Goal: Entertainment & Leisure: Consume media (video, audio)

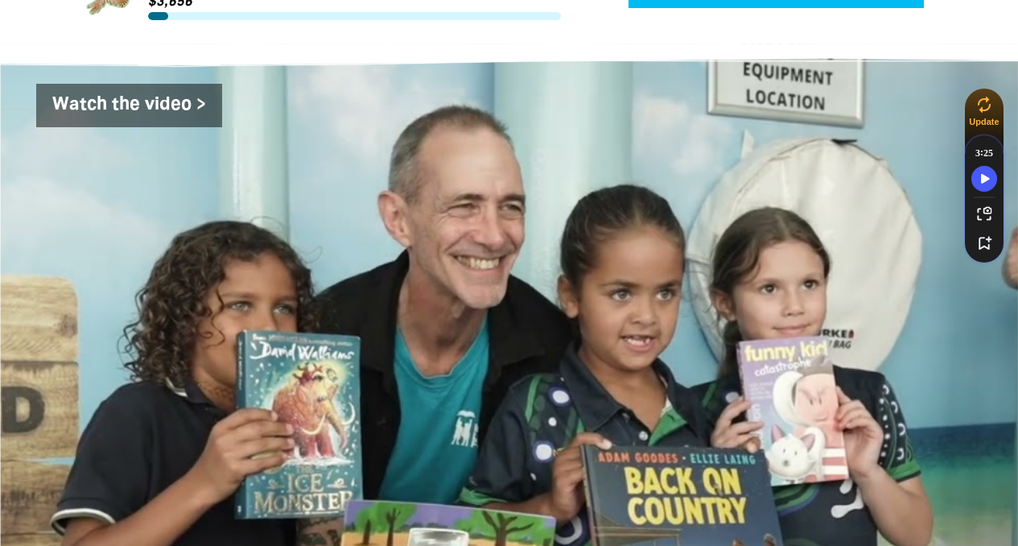
scroll to position [2564, 0]
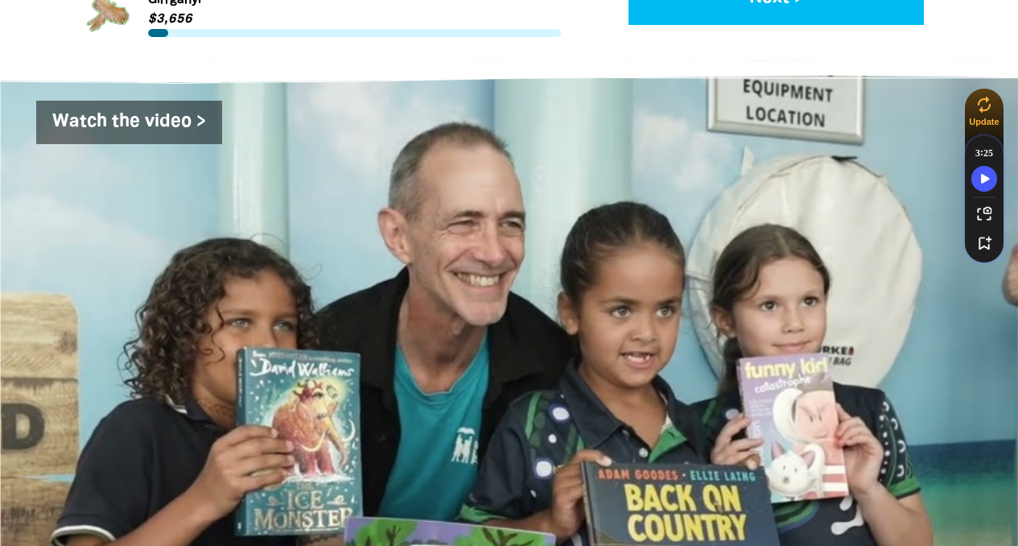
click at [625, 298] on div "Watch the video >" at bounding box center [510, 358] width 934 height 514
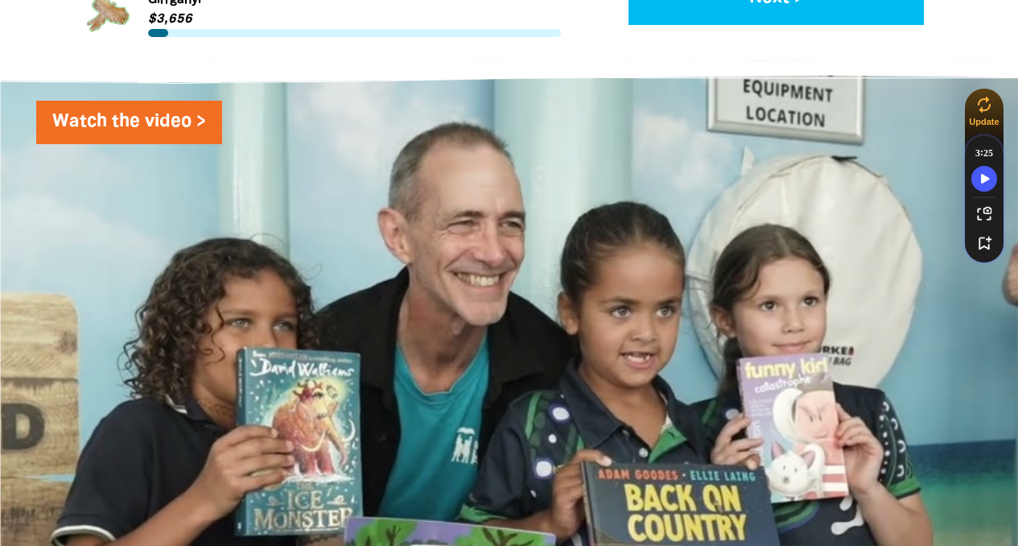
click at [165, 101] on link "Watch the video >" at bounding box center [129, 122] width 186 height 43
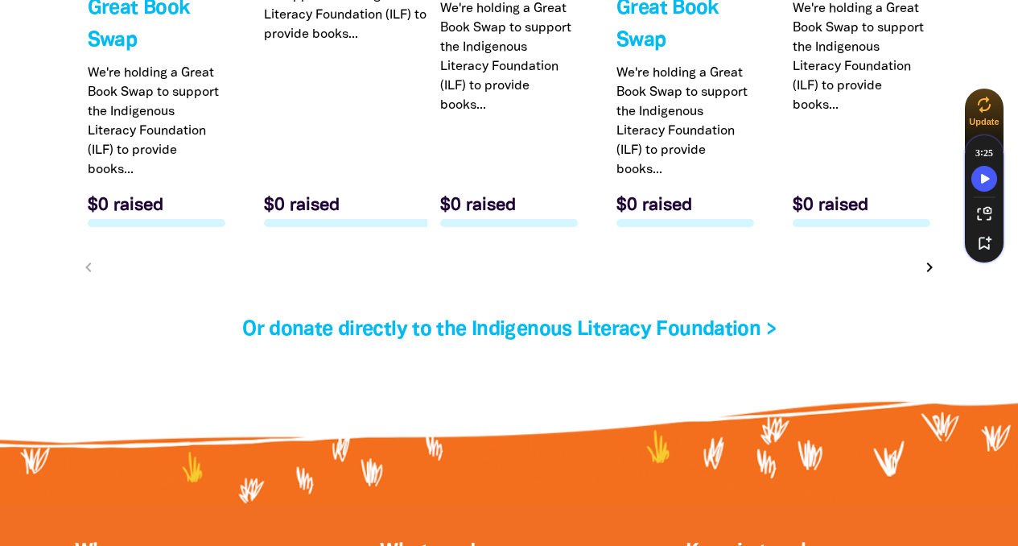
scroll to position [5311, 0]
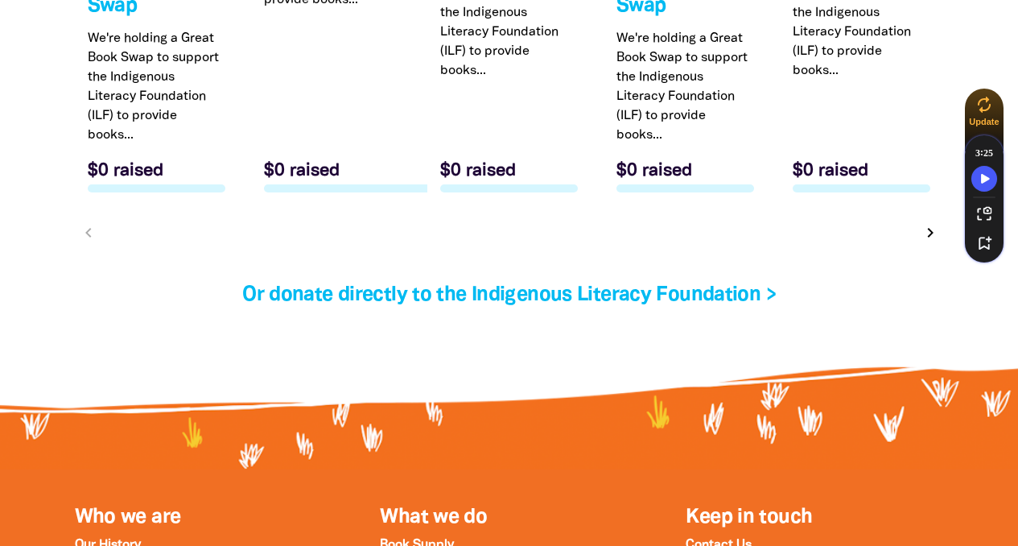
click at [928, 223] on icon "chevron_right" at bounding box center [930, 232] width 19 height 19
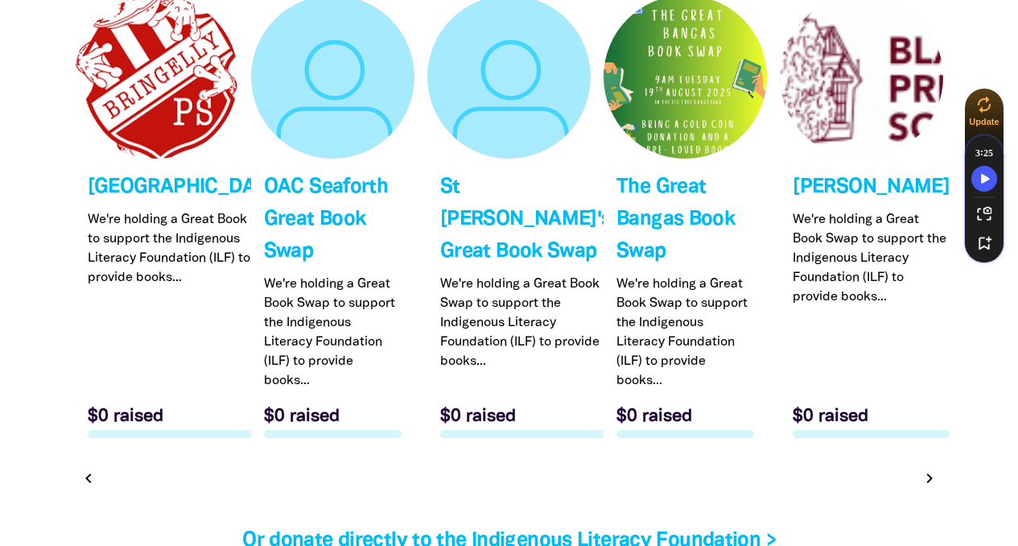
scroll to position [5084, 0]
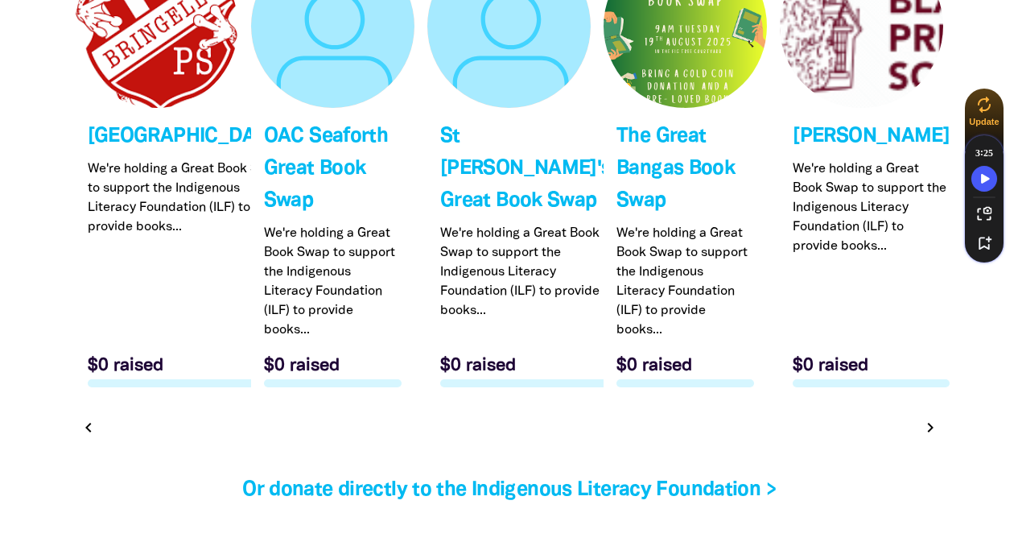
click at [926, 418] on icon "chevron_right" at bounding box center [930, 427] width 19 height 19
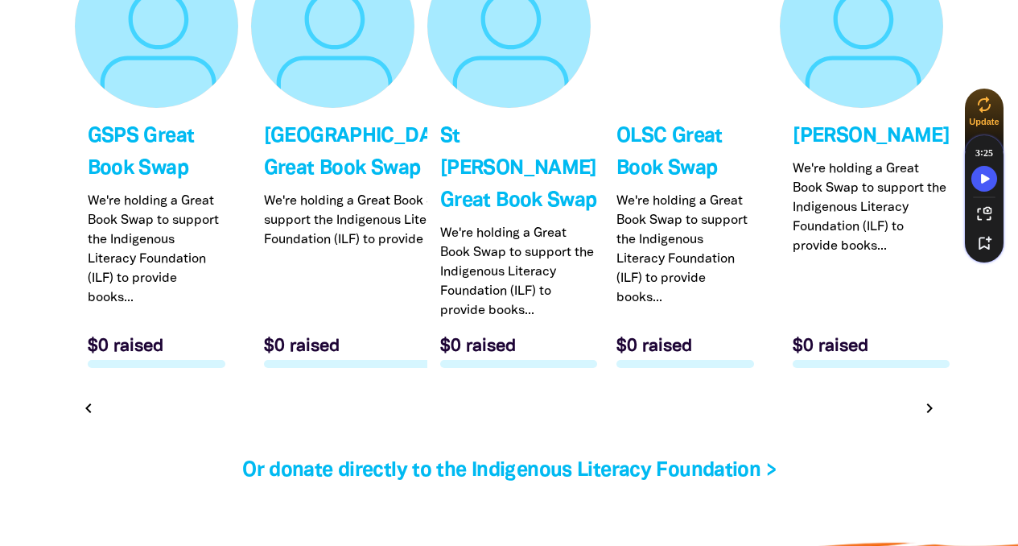
scroll to position [4996, 0]
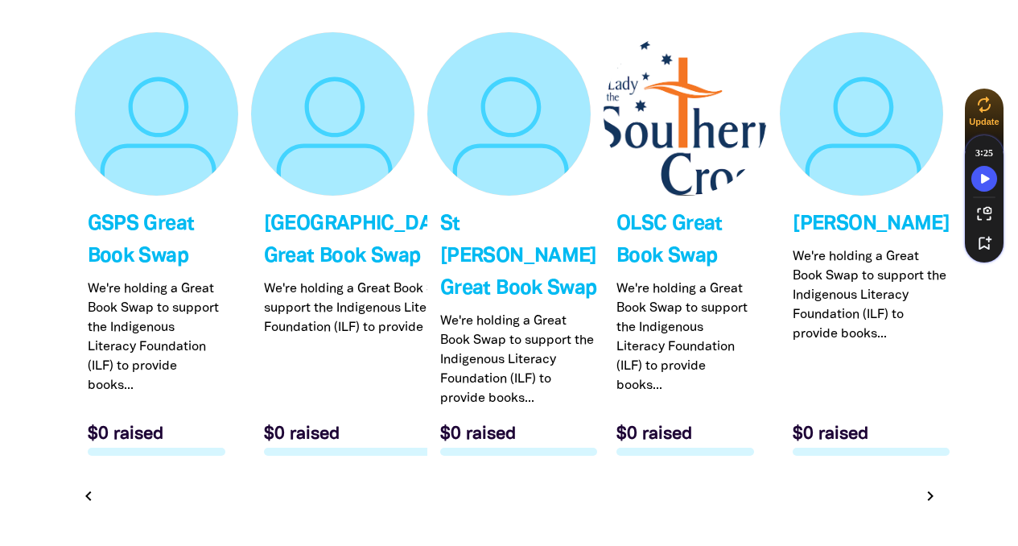
click at [930, 505] on icon "chevron_right" at bounding box center [930, 495] width 19 height 19
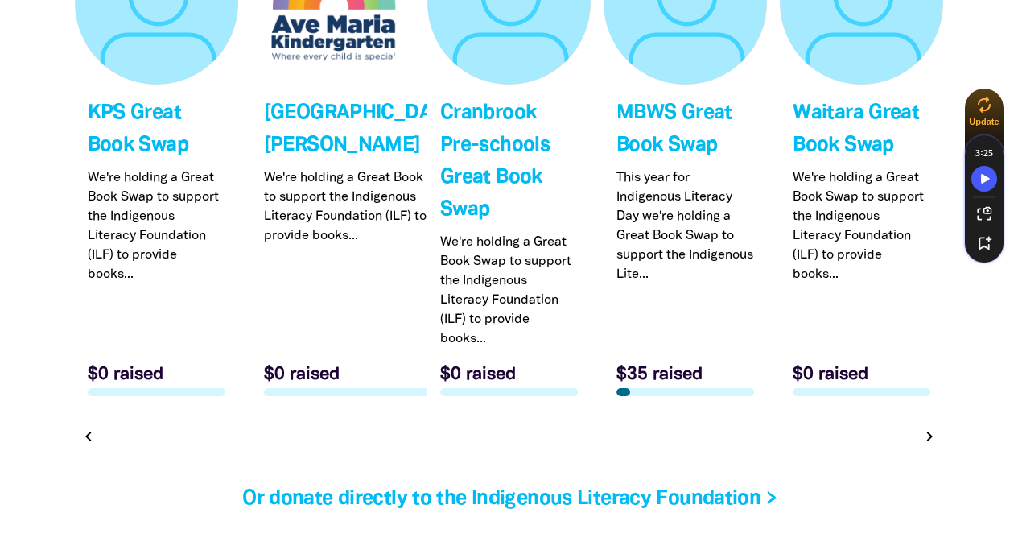
scroll to position [5111, 0]
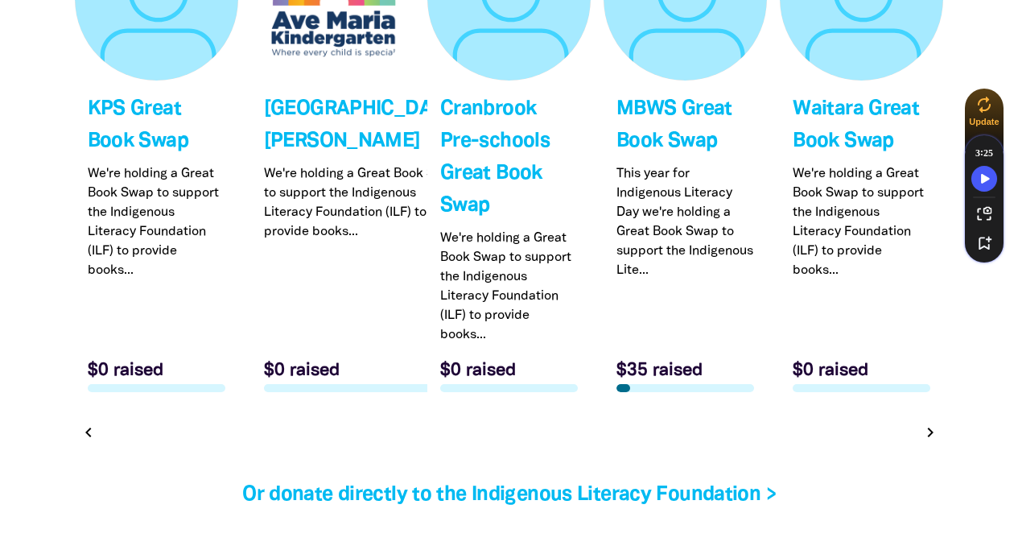
click at [929, 423] on icon "chevron_right" at bounding box center [930, 432] width 19 height 19
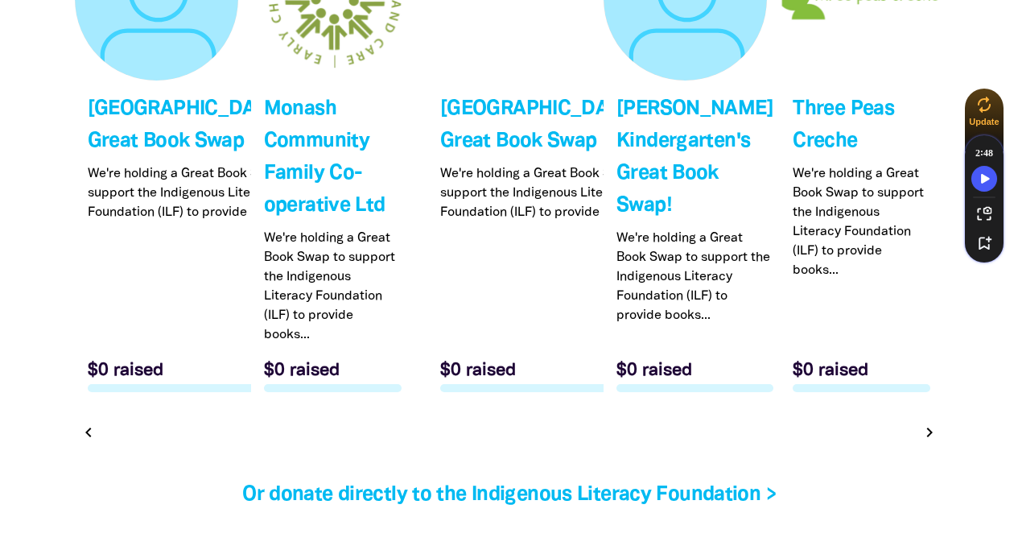
scroll to position [4996, 0]
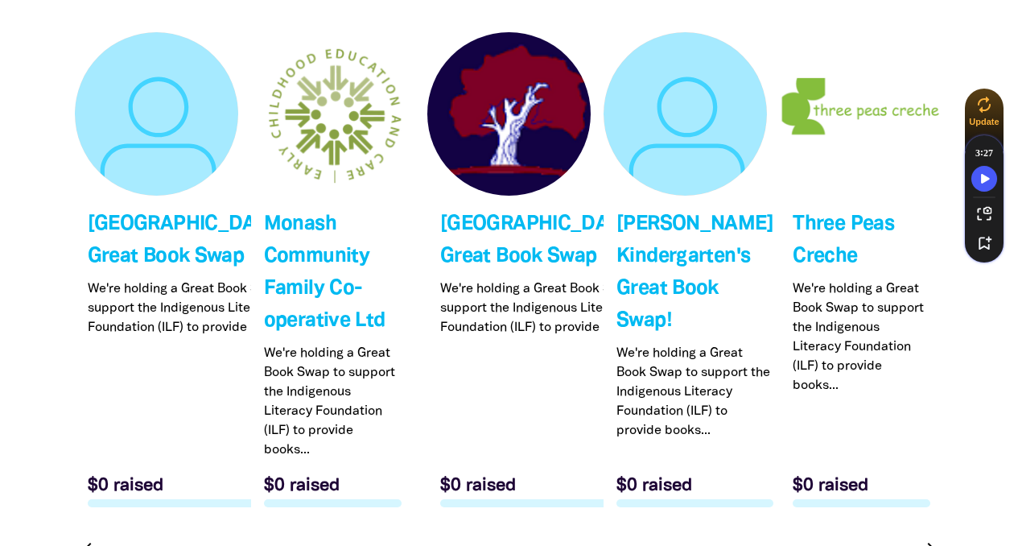
click at [930, 538] on icon "chevron_right" at bounding box center [930, 547] width 19 height 19
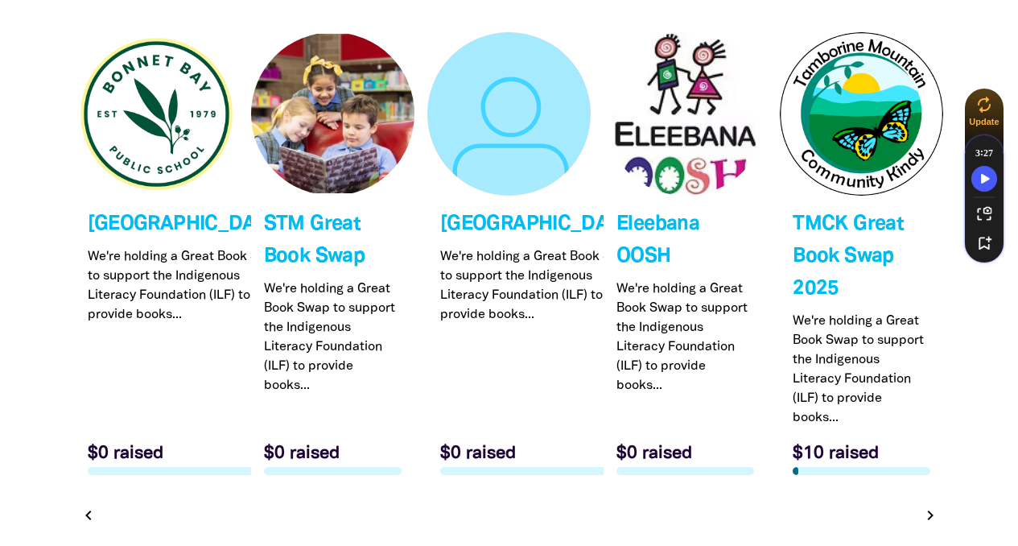
click at [926, 505] on icon "chevron_right" at bounding box center [930, 514] width 19 height 19
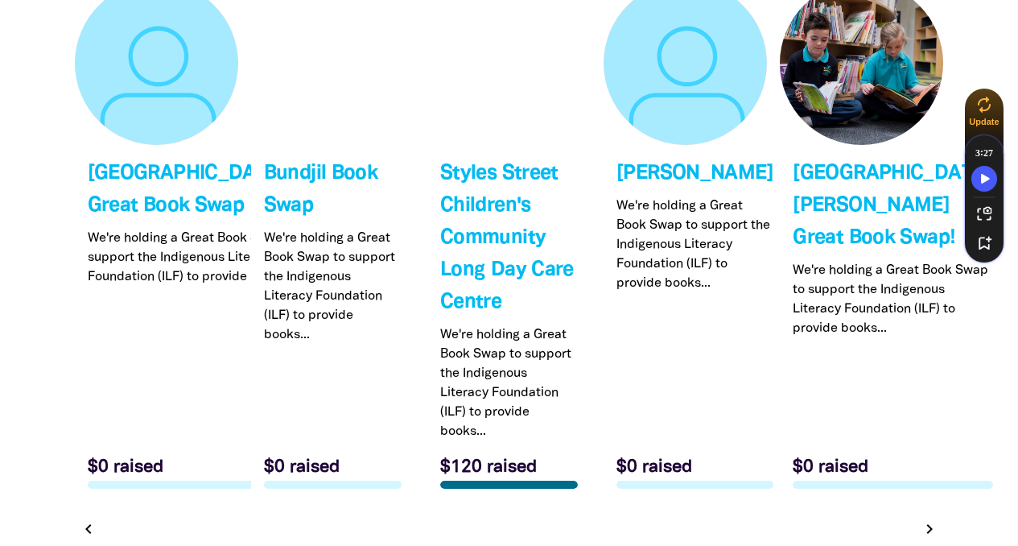
scroll to position [5047, 0]
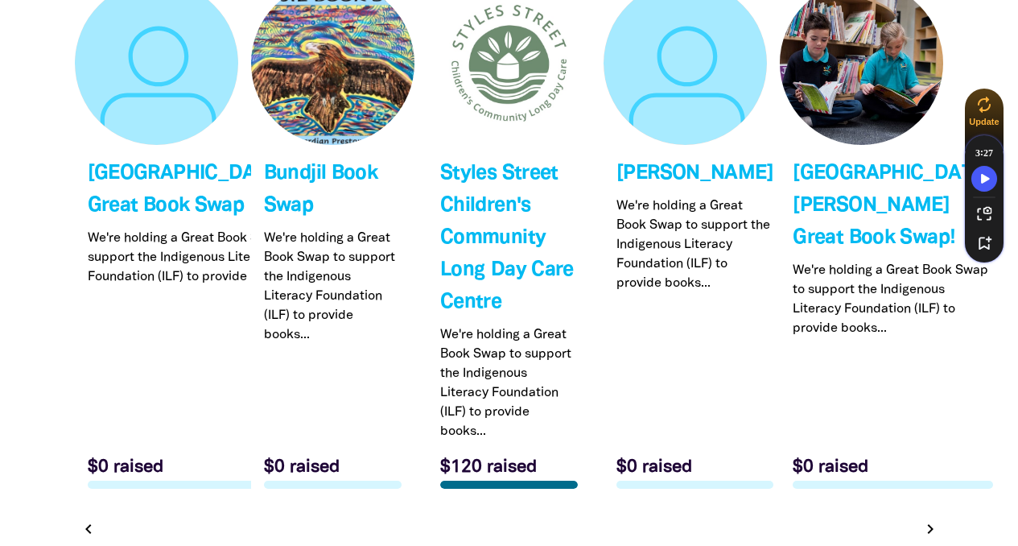
click at [927, 519] on icon "chevron_right" at bounding box center [930, 528] width 19 height 19
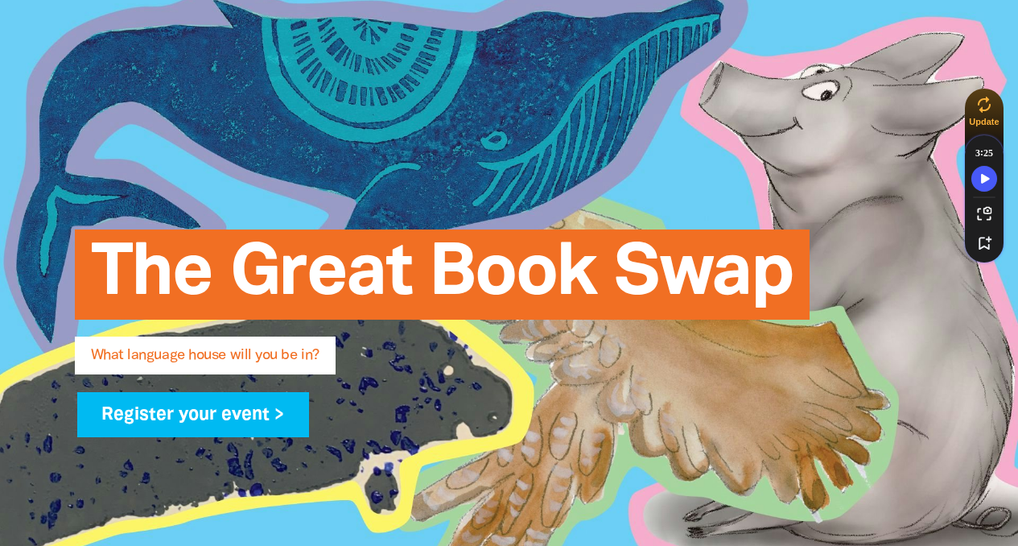
scroll to position [0, 0]
